Goal: Find specific page/section: Find specific page/section

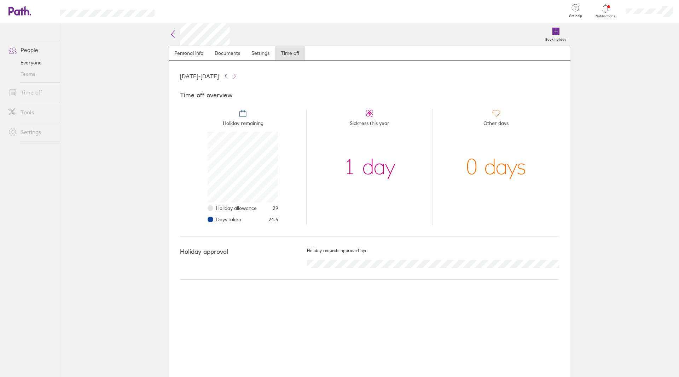
scroll to position [71, 71]
click at [230, 76] on button at bounding box center [226, 76] width 8 height 8
click at [229, 76] on icon at bounding box center [226, 76] width 6 height 6
click at [273, 75] on div "01 Jan 2023 - 31 Dec 2023" at bounding box center [369, 76] width 379 height 8
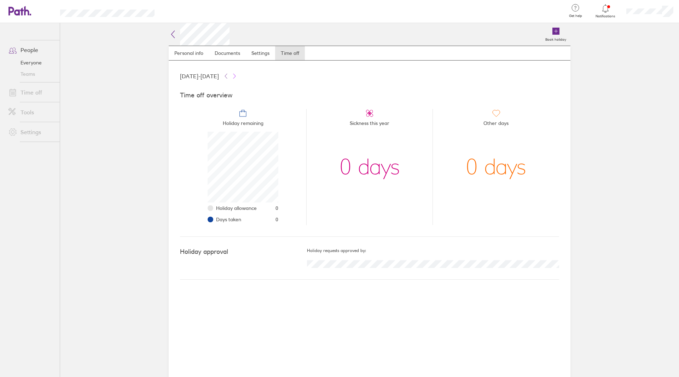
click at [239, 73] on button at bounding box center [234, 76] width 8 height 8
click at [222, 49] on link "Documents" at bounding box center [227, 53] width 37 height 14
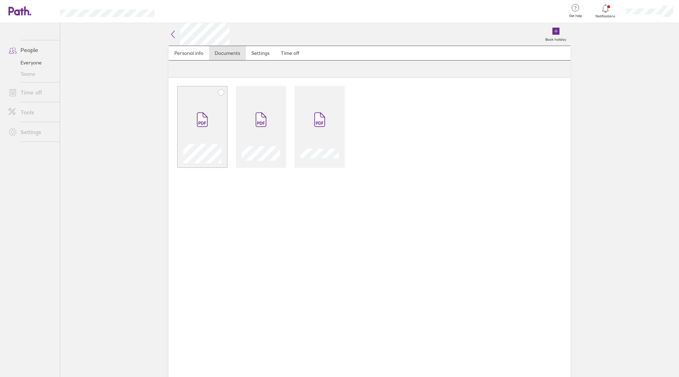
click at [204, 140] on span at bounding box center [202, 119] width 30 height 42
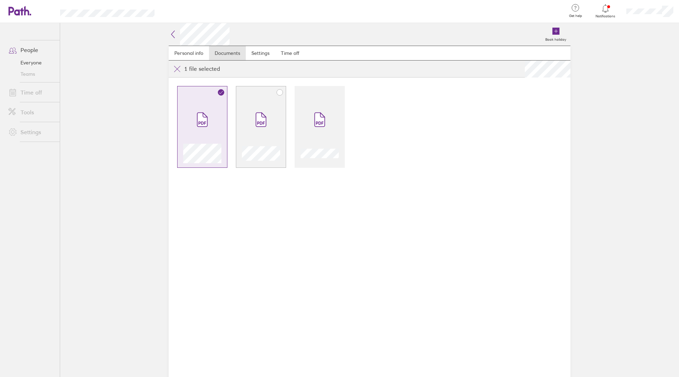
click at [268, 142] on div at bounding box center [261, 152] width 38 height 22
click at [205, 135] on span at bounding box center [202, 119] width 30 height 42
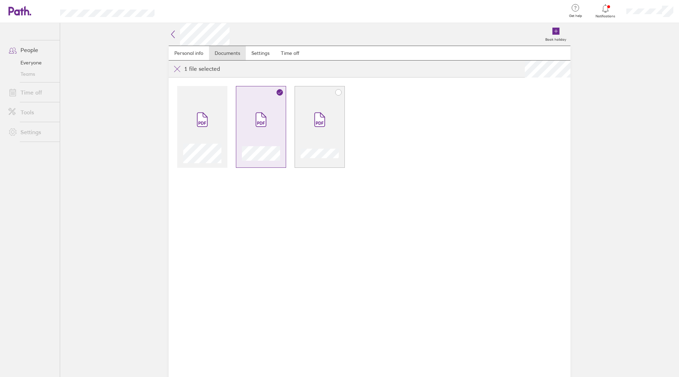
click at [326, 132] on span at bounding box center [320, 119] width 30 height 42
click at [262, 133] on span at bounding box center [261, 119] width 30 height 42
